Goal: Task Accomplishment & Management: Manage account settings

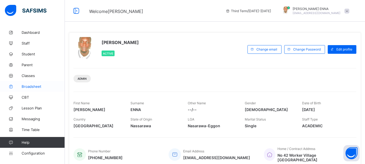
click at [34, 86] on span "Broadsheet" at bounding box center [43, 86] width 43 height 4
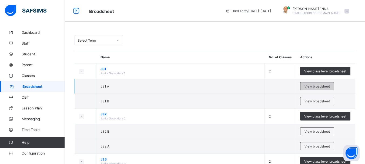
click at [326, 85] on span "View broadsheet" at bounding box center [317, 86] width 25 height 4
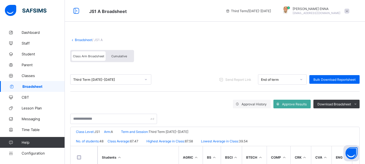
click at [124, 55] on span "Cumulative" at bounding box center [119, 56] width 16 height 4
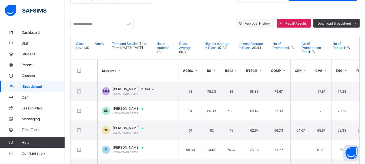
scroll to position [88, 0]
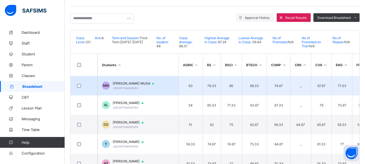
click at [136, 83] on span "[PERSON_NAME] MUSA" at bounding box center [136, 83] width 46 height 4
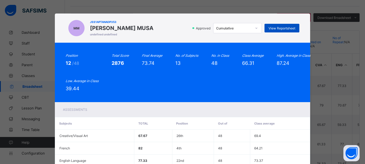
click at [282, 28] on span "View Reportsheet" at bounding box center [282, 28] width 27 height 4
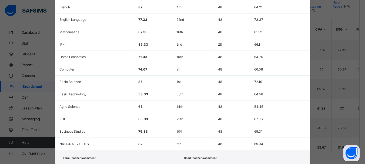
scroll to position [176, 0]
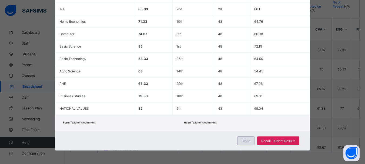
click at [242, 138] on div "Close" at bounding box center [245, 140] width 17 height 9
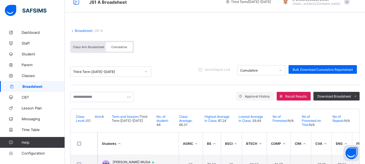
scroll to position [7, 0]
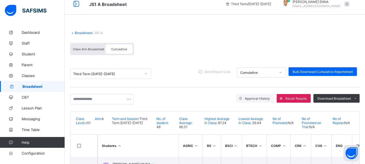
click at [96, 50] on span "Class Arm Broadsheet" at bounding box center [88, 49] width 31 height 4
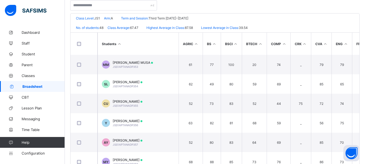
scroll to position [115, 0]
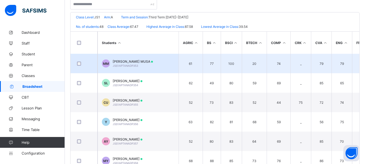
click at [139, 61] on span "[PERSON_NAME] MUSA" at bounding box center [133, 61] width 40 height 4
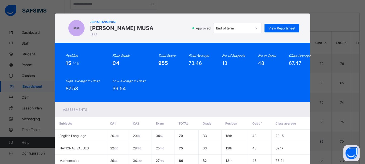
click at [290, 24] on div "Approved End of term View Reportsheet" at bounding box center [228, 28] width 144 height 10
click at [288, 26] on div "View Reportsheet" at bounding box center [282, 28] width 35 height 9
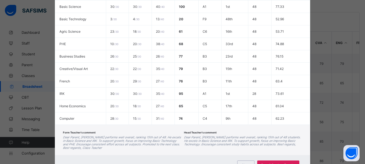
scroll to position [175, 0]
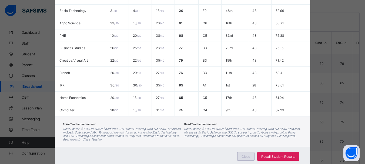
click at [246, 153] on div "Close" at bounding box center [245, 156] width 17 height 9
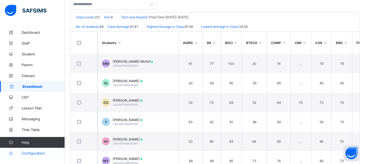
click at [37, 154] on span "Configuration" at bounding box center [43, 153] width 43 height 4
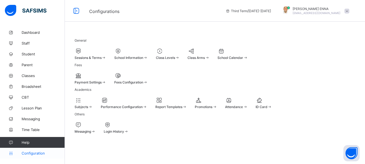
scroll to position [48, 0]
click at [32, 119] on span "Messaging" at bounding box center [43, 119] width 43 height 4
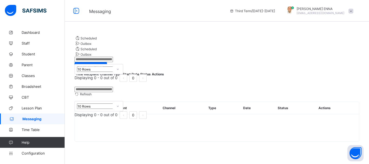
click at [81, 46] on span at bounding box center [78, 44] width 6 height 4
click at [95, 40] on span "Scheduled" at bounding box center [89, 38] width 16 height 4
click at [121, 82] on div "10 Rows Displaying 0 - 0 out of 0 0" at bounding box center [217, 73] width 285 height 18
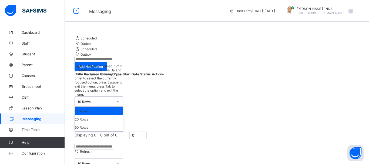
click at [119, 104] on icon at bounding box center [117, 101] width 3 height 5
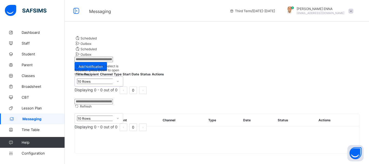
click at [122, 86] on div at bounding box center [117, 81] width 9 height 9
click at [99, 76] on th "Recipient" at bounding box center [91, 74] width 15 height 5
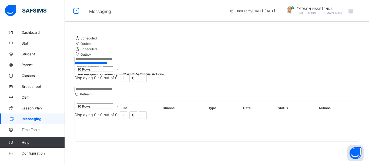
click at [113, 62] on input "text" at bounding box center [94, 59] width 38 height 5
click at [300, 35] on div "Scheduled Outbox Scheduled Outbox Add Notification Title Recipient Channel Type…" at bounding box center [217, 79] width 304 height 105
click at [103, 66] on span "Add Notification" at bounding box center [91, 67] width 24 height 4
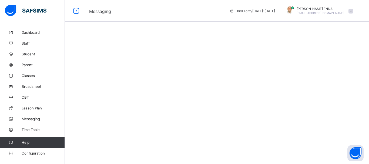
select select "****"
select select "*"
select select "**"
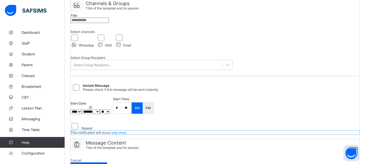
scroll to position [43, 0]
click at [109, 23] on input "text" at bounding box center [90, 19] width 38 height 5
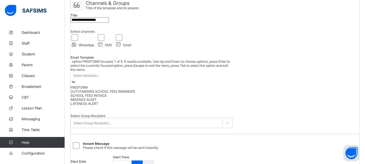
click at [229, 77] on div "Select template..." at bounding box center [152, 76] width 162 height 8
click at [282, 92] on div "**********" at bounding box center [215, 98] width 289 height 198
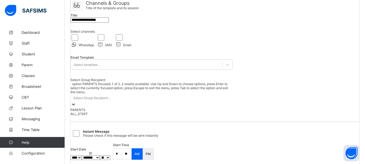
click at [189, 102] on div "Select Group Recipient..." at bounding box center [152, 98] width 162 height 8
click at [161, 112] on div "PARENTS" at bounding box center [152, 110] width 162 height 4
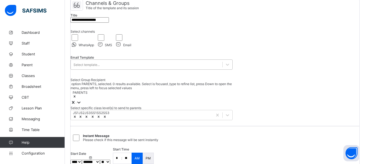
click at [153, 68] on div "Select template..." at bounding box center [147, 65] width 152 height 8
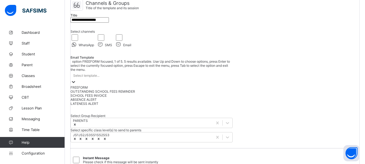
click at [258, 49] on div "**********" at bounding box center [215, 105] width 289 height 212
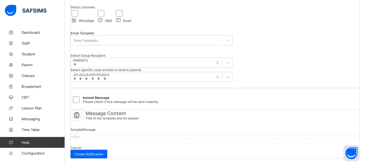
scroll to position [144, 0]
click at [122, 134] on div "-- / --" at bounding box center [215, 136] width 289 height 5
click at [80, 135] on span "-- / --" at bounding box center [75, 137] width 9 height 4
click at [95, 146] on div "Cancel Create Notification" at bounding box center [215, 152] width 289 height 13
click at [96, 131] on div "Message Content Title of the template and its session Sample Message -- / --" at bounding box center [215, 128] width 289 height 36
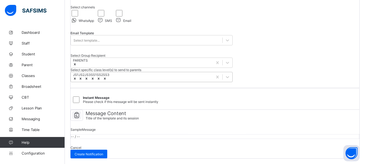
click at [88, 77] on icon at bounding box center [87, 79] width 4 height 4
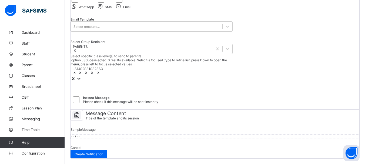
click at [99, 72] on icon at bounding box center [99, 73] width 2 height 2
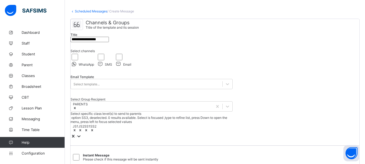
scroll to position [0, 0]
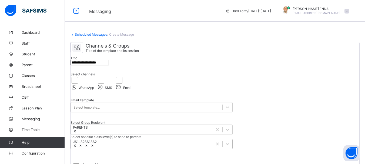
click at [124, 35] on span "/ Create Message" at bounding box center [120, 34] width 27 height 4
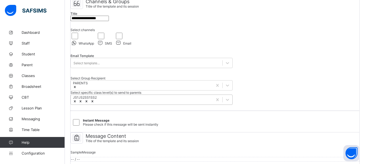
scroll to position [51, 0]
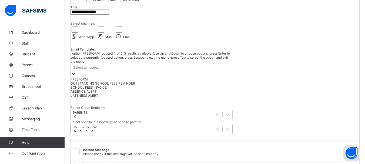
click at [211, 71] on div "Select template..." at bounding box center [152, 68] width 162 height 8
click at [148, 85] on div "OUTSTANDING SCHOOL FEES REMINDER" at bounding box center [152, 83] width 162 height 4
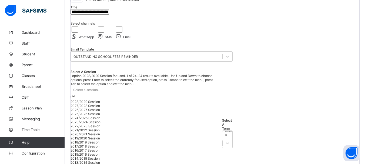
scroll to position [66, 0]
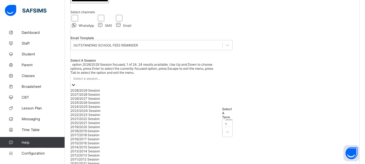
click at [149, 87] on div "option 2028/2029 Session focused, 1 of 24. 24 results available. Use Up and Dow…" at bounding box center [145, 123] width 149 height 123
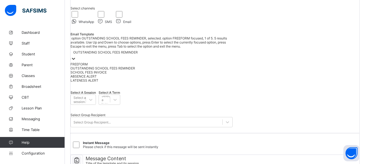
click at [138, 53] on div "OUTSTANDING SCHOOL FEES REMINDER" at bounding box center [105, 52] width 65 height 4
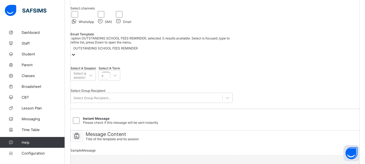
click at [138, 50] on div "OUTSTANDING SCHOOL FEES REMINDER" at bounding box center [105, 48] width 65 height 4
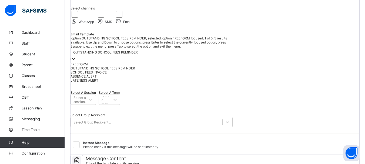
click at [138, 53] on div "OUTSTANDING SCHOOL FEES REMINDER" at bounding box center [105, 52] width 65 height 4
click at [128, 82] on div "LATENESS ALERT" at bounding box center [152, 80] width 162 height 4
type input "**********"
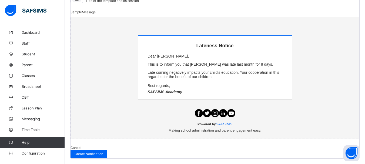
scroll to position [228, 0]
click at [187, 70] on p "Late coming negatively impacts your child's education. Your cooperation in this…" at bounding box center [215, 74] width 135 height 9
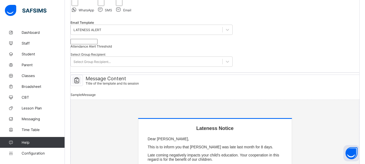
scroll to position [73, 0]
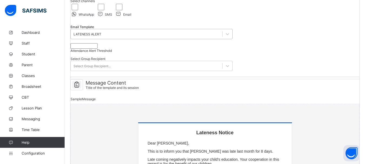
click at [210, 39] on div "LATENESS ALERT" at bounding box center [152, 34] width 162 height 10
click at [310, 50] on div "**********" at bounding box center [215, 24] width 289 height 110
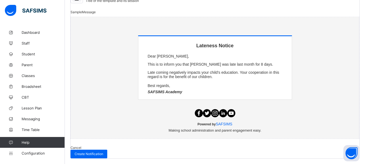
scroll to position [171, 0]
click at [35, 119] on span "Messaging" at bounding box center [43, 119] width 43 height 4
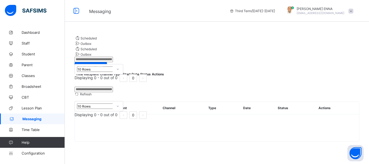
click at [113, 62] on input "text" at bounding box center [94, 59] width 38 height 5
click at [192, 55] on div "Scheduled Outbox Scheduled Outbox Add Notification Title Recipient Channel Type…" at bounding box center [217, 77] width 285 height 84
click at [103, 65] on span "Add Notification" at bounding box center [91, 67] width 24 height 4
select select "****"
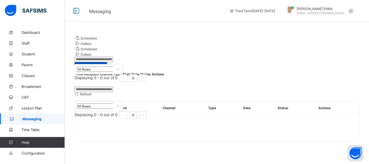
select select "*"
select select "**"
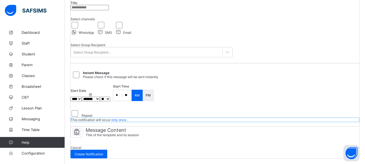
scroll to position [120, 0]
click at [103, 152] on span "Create Notification" at bounding box center [89, 154] width 29 height 4
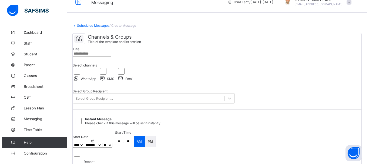
scroll to position [0, 0]
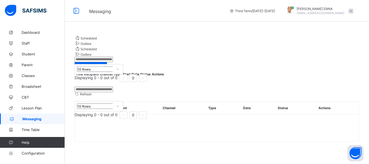
select select "****"
select select "*"
select select "**"
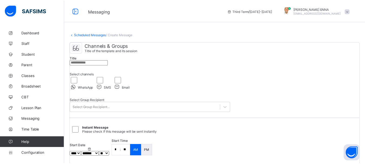
scroll to position [120, 0]
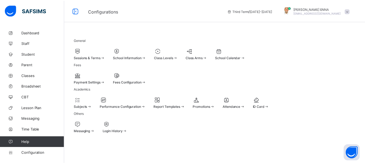
scroll to position [48, 0]
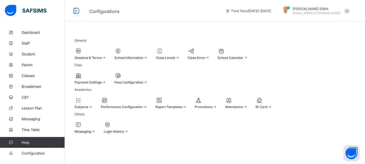
click at [256, 109] on div "ID Card" at bounding box center [264, 103] width 16 height 12
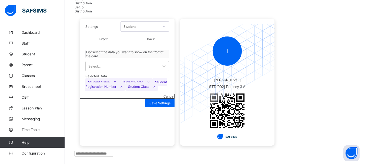
click at [161, 29] on div at bounding box center [163, 26] width 9 height 9
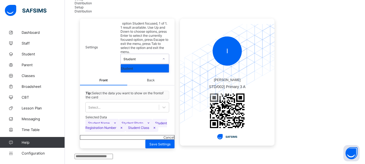
click at [161, 55] on div at bounding box center [163, 59] width 9 height 9
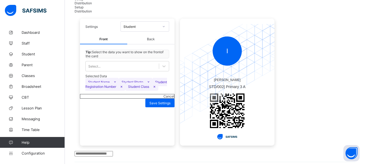
click at [191, 106] on img at bounding box center [227, 77] width 110 height 106
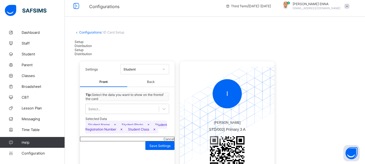
scroll to position [53, 0]
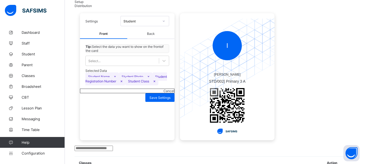
click at [156, 36] on span "Back" at bounding box center [150, 34] width 47 height 10
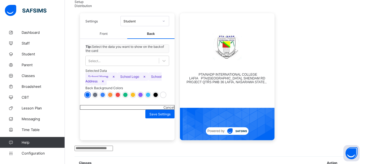
click at [101, 29] on div "Settings Student" at bounding box center [127, 21] width 95 height 16
click at [103, 35] on span "Front" at bounding box center [103, 34] width 47 height 10
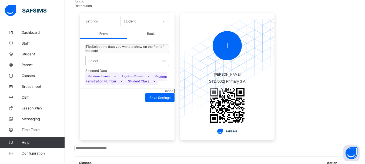
click at [164, 93] on span "Cancel" at bounding box center [169, 91] width 11 height 4
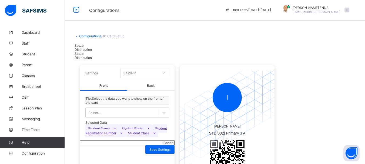
scroll to position [0, 0]
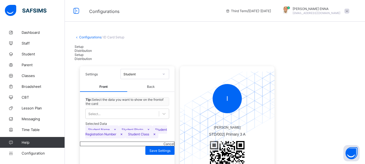
click at [92, 52] on span "Distribution" at bounding box center [83, 51] width 17 height 4
click at [86, 48] on div "Setup" at bounding box center [215, 47] width 281 height 4
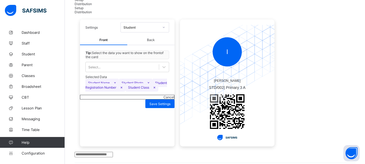
scroll to position [49, 0]
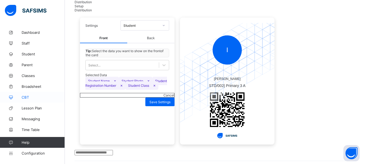
click at [26, 97] on span "CBT" at bounding box center [43, 97] width 43 height 4
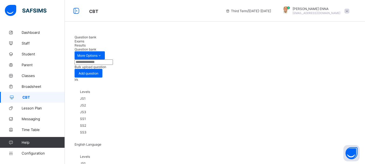
click at [118, 93] on div "Levels JS1 JS2 JS3 SS1 SS2 SS3" at bounding box center [215, 113] width 281 height 58
click at [86, 43] on span "Results" at bounding box center [80, 45] width 11 height 4
click at [84, 41] on span "Exams" at bounding box center [80, 41] width 10 height 4
click at [96, 39] on div "Question bank" at bounding box center [217, 37] width 285 height 4
click at [36, 106] on span "Lesson Plan" at bounding box center [43, 108] width 43 height 4
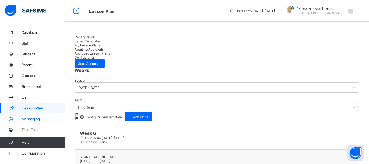
click at [33, 119] on span "Messaging" at bounding box center [43, 119] width 43 height 4
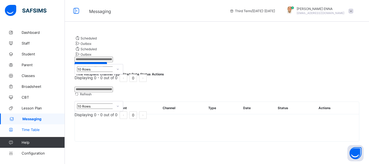
click at [38, 131] on span "Time Table" at bounding box center [43, 130] width 43 height 4
